Goal: Task Accomplishment & Management: Manage account settings

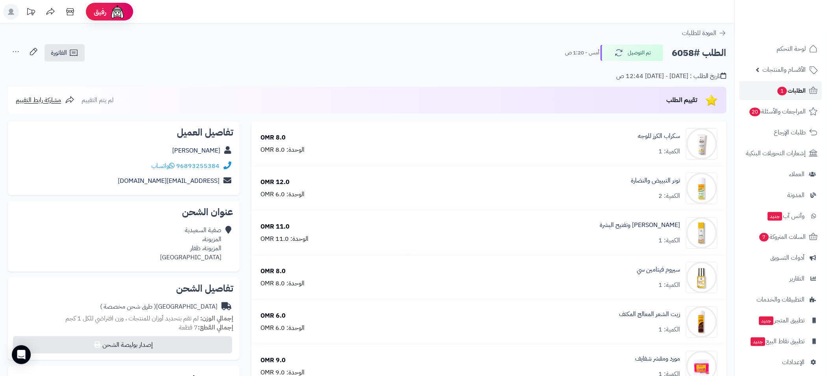
click at [789, 95] on span "الطلبات 1" at bounding box center [791, 90] width 29 height 11
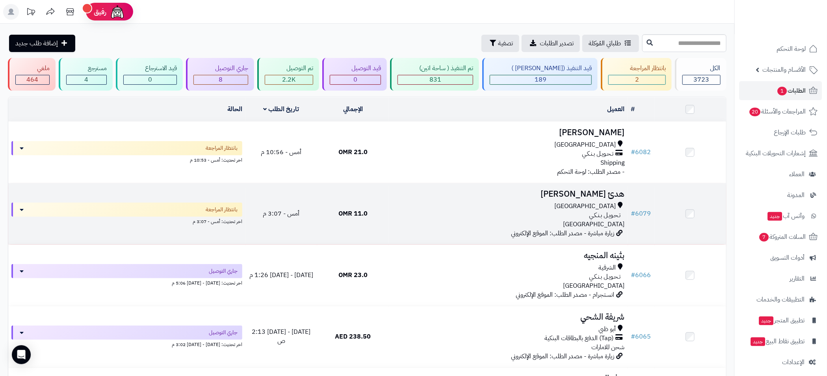
click at [434, 203] on div "[GEOGRAPHIC_DATA]" at bounding box center [508, 206] width 233 height 9
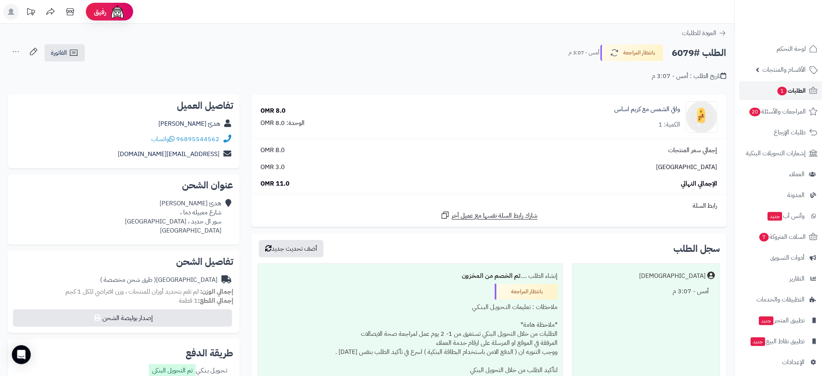
click at [789, 92] on span "الطلبات 1" at bounding box center [791, 90] width 29 height 11
